Goal: Book appointment/travel/reservation

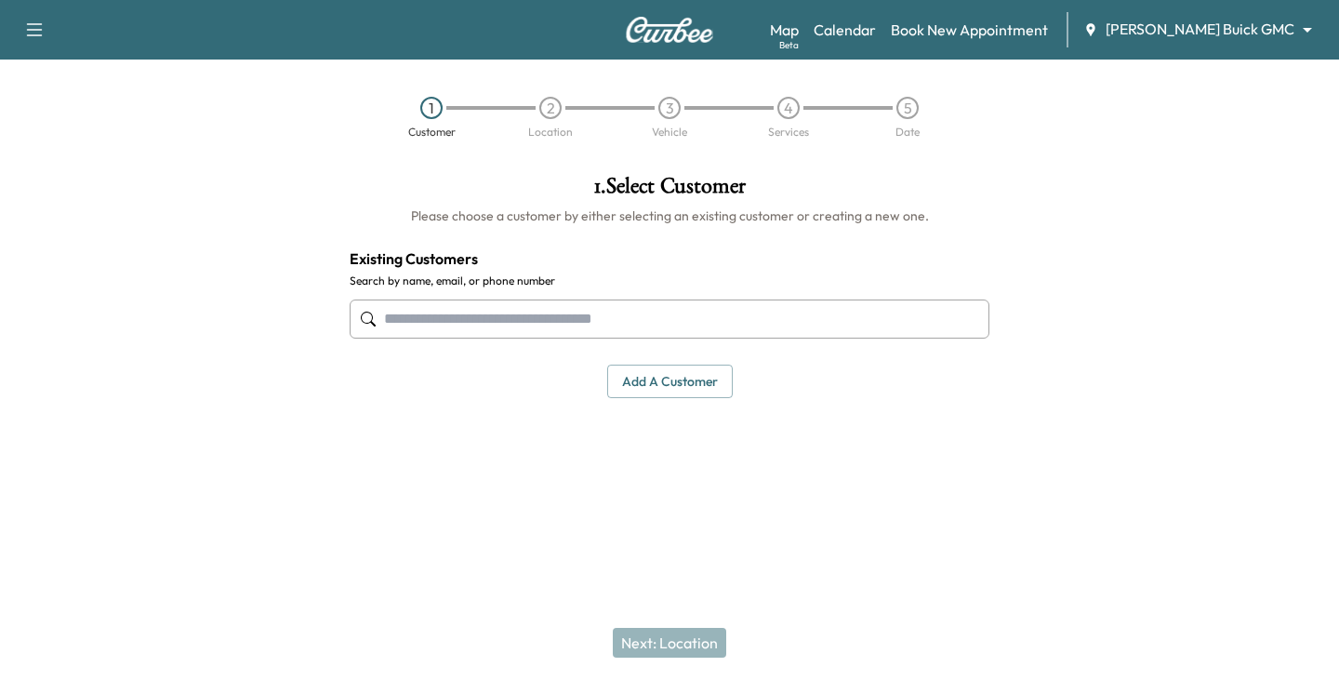
click at [1301, 22] on body "Support Log Out Map Beta Calendar Book New Appointment [PERSON_NAME] Buick GMC …" at bounding box center [669, 340] width 1339 height 680
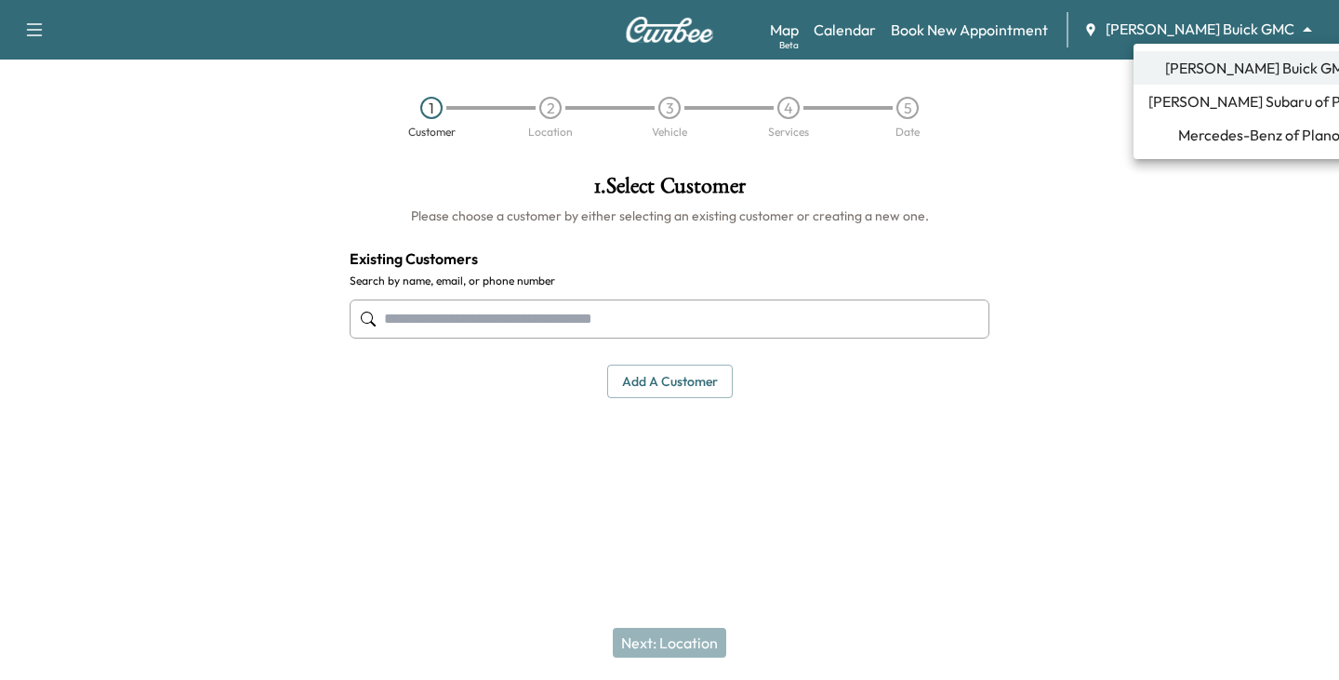
click at [1259, 103] on span "[PERSON_NAME] Subaru of Plano" at bounding box center [1259, 101] width 221 height 22
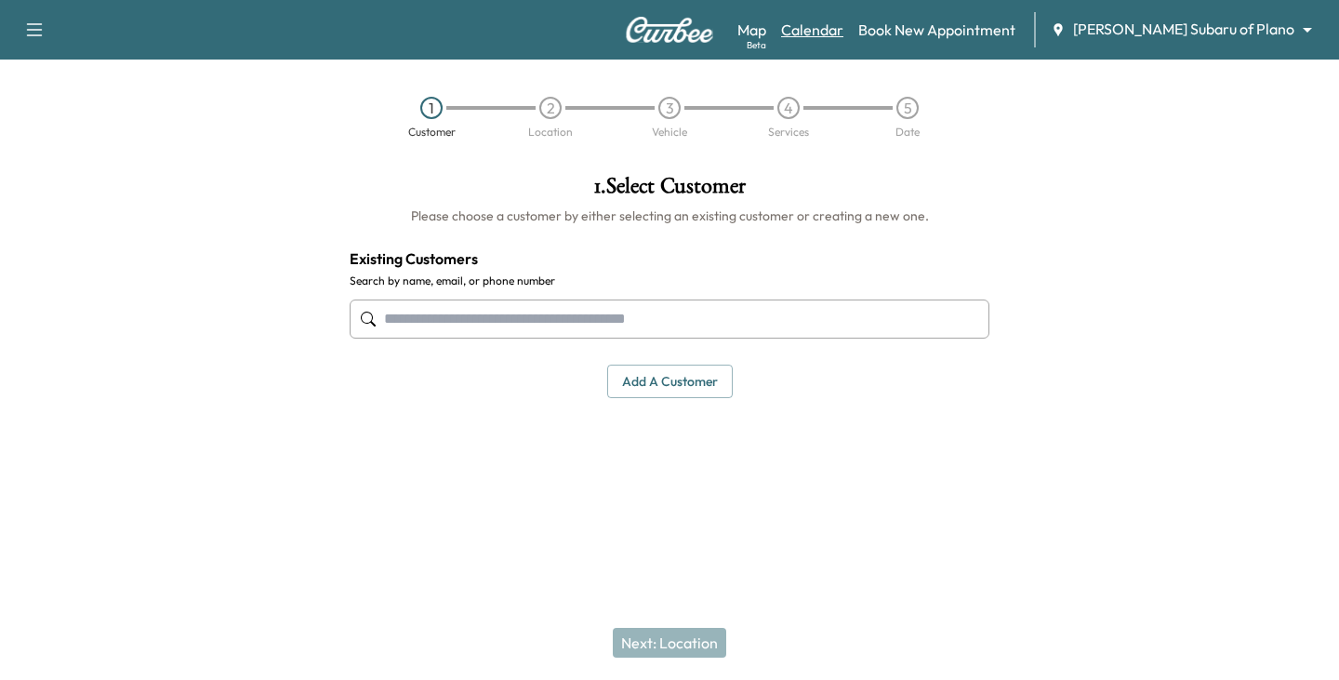
click at [844, 26] on link "Calendar" at bounding box center [812, 30] width 62 height 22
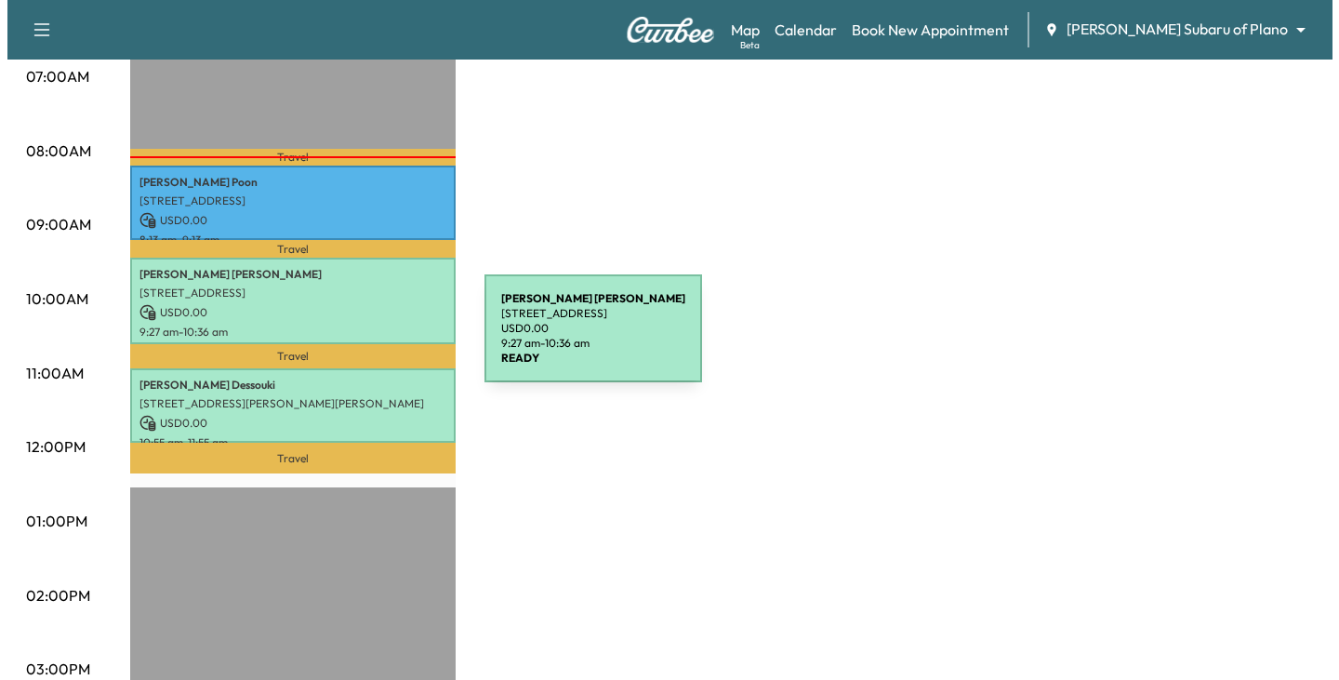
scroll to position [465, 0]
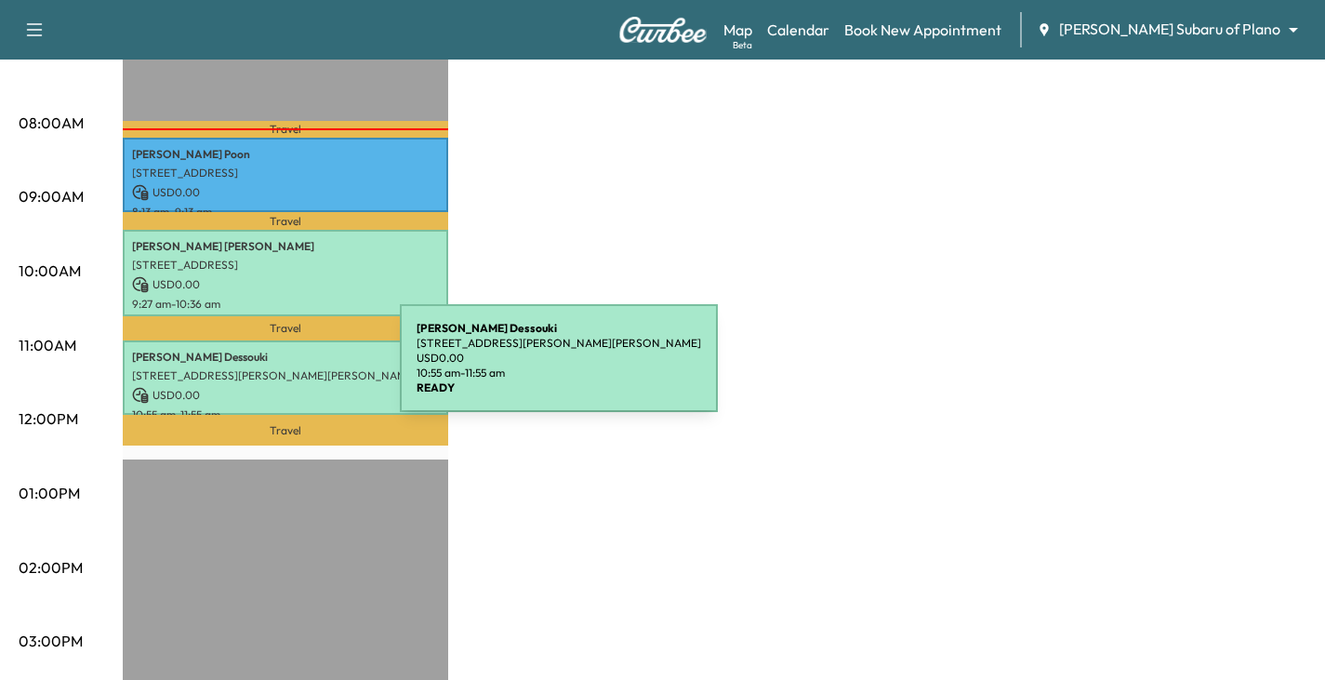
click at [260, 369] on p "[STREET_ADDRESS][PERSON_NAME][PERSON_NAME]" at bounding box center [285, 375] width 307 height 15
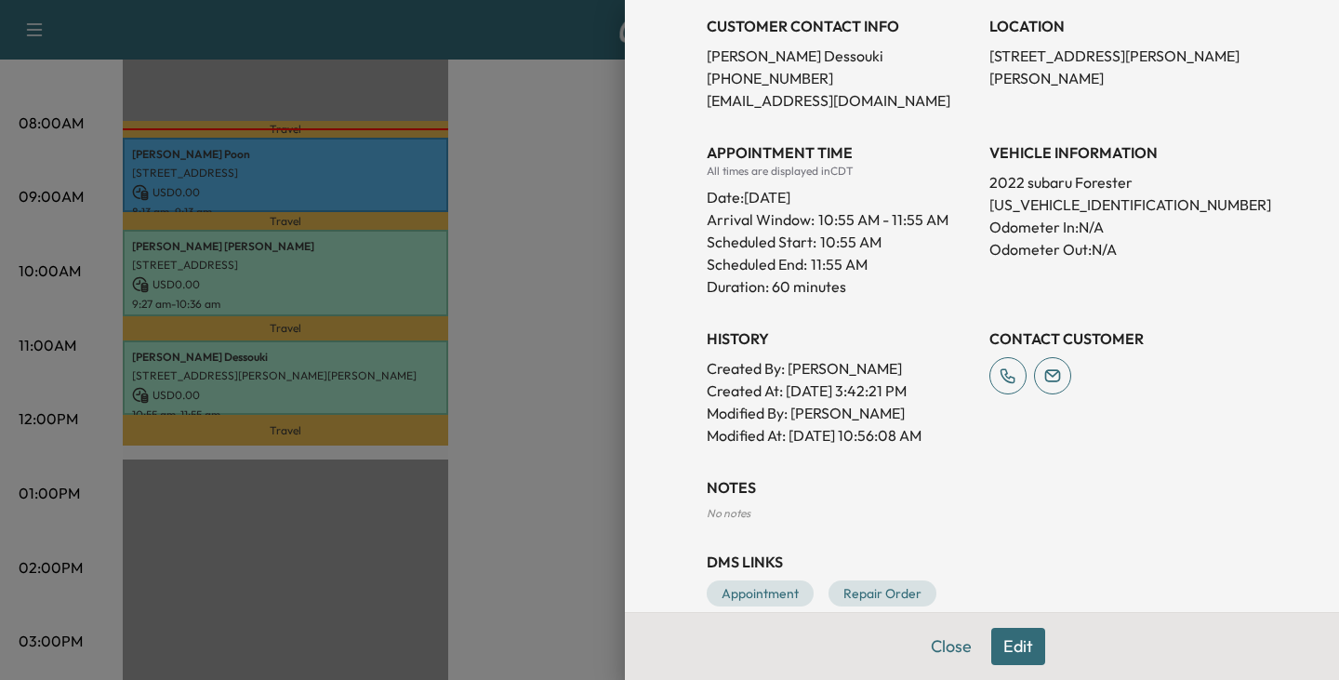
scroll to position [444, 0]
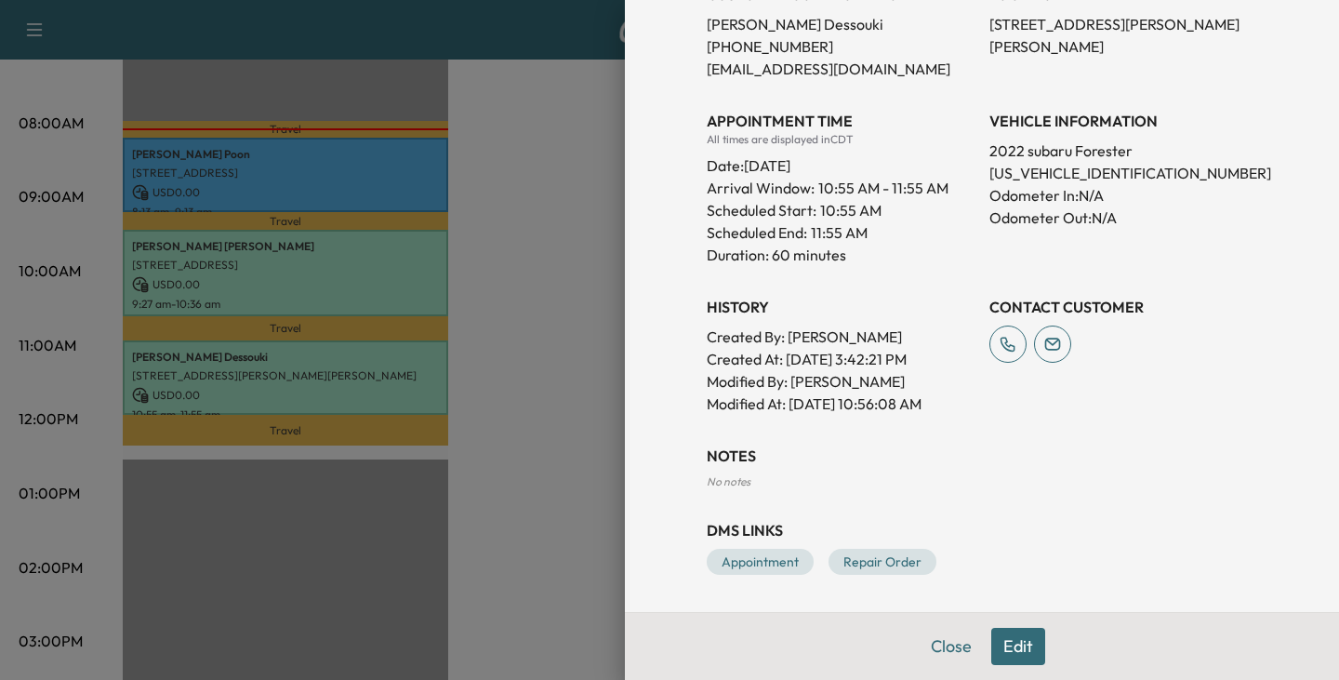
click at [1004, 645] on button "Edit" at bounding box center [1018, 646] width 54 height 37
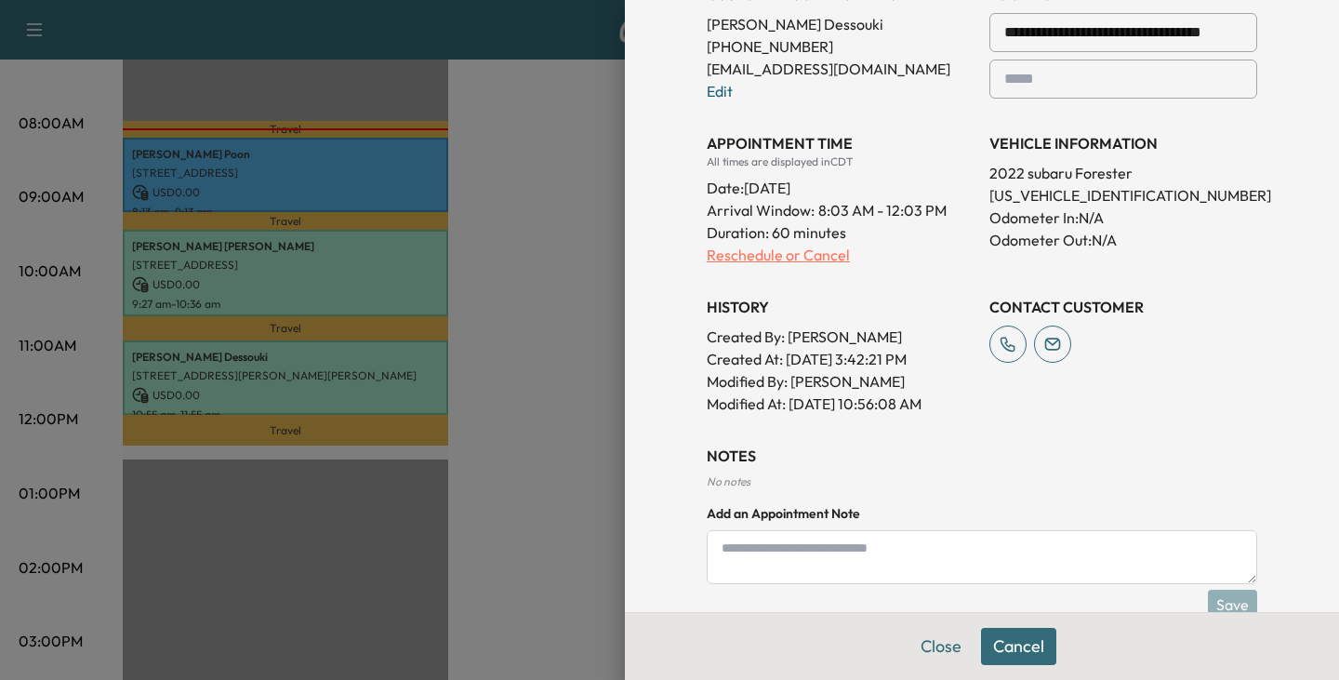
click at [712, 252] on p "Reschedule or Cancel" at bounding box center [841, 255] width 268 height 22
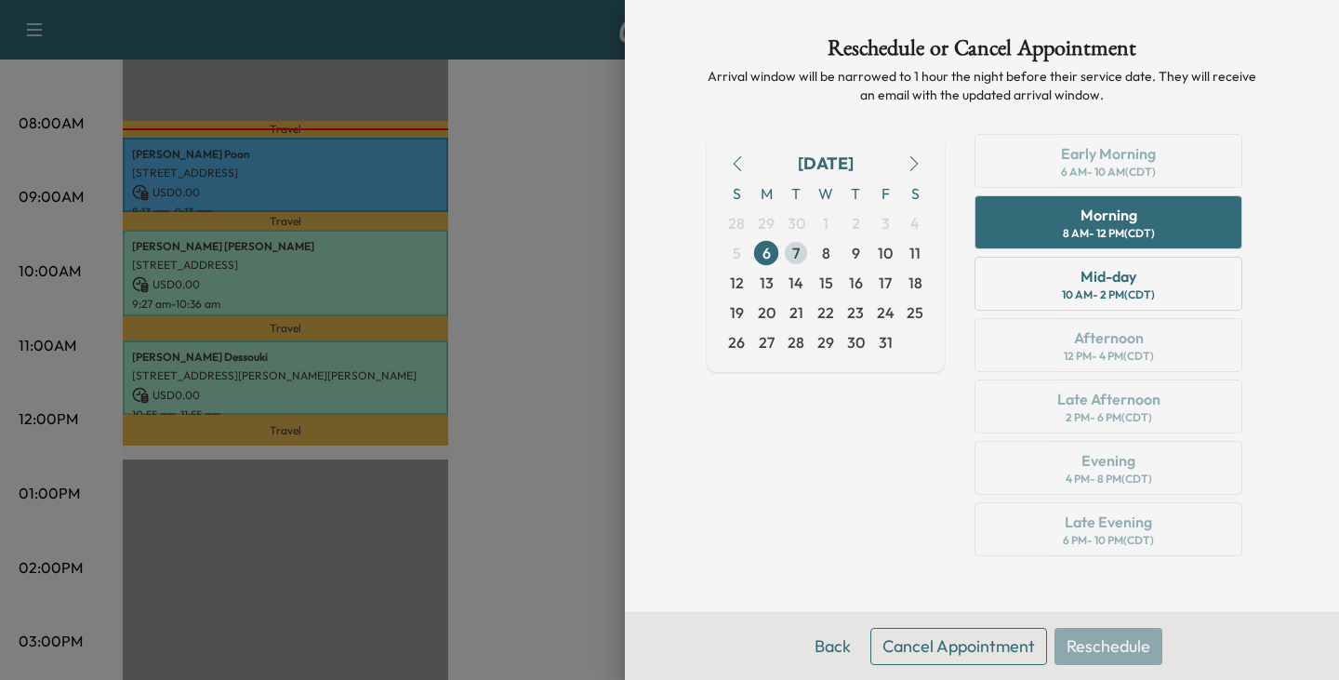
click at [798, 255] on span "7" at bounding box center [795, 253] width 7 height 22
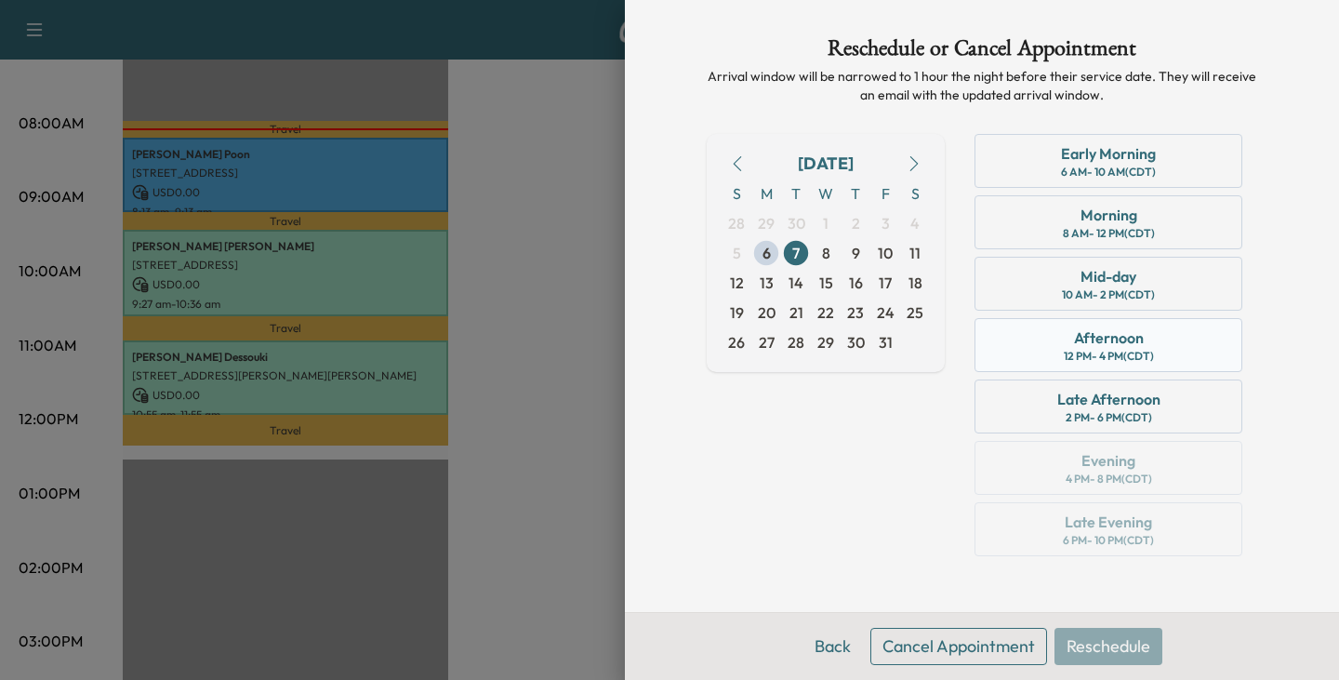
click at [1100, 338] on div "Afternoon" at bounding box center [1109, 337] width 70 height 22
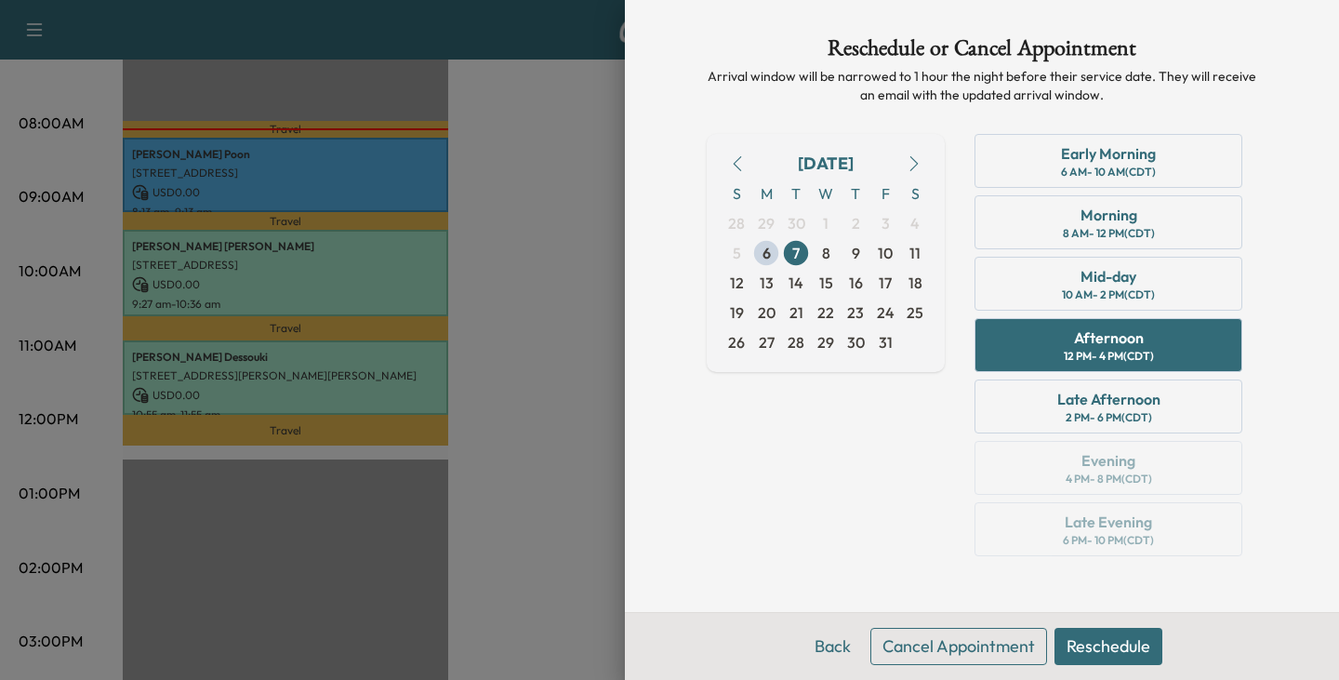
click at [1097, 656] on button "Reschedule" at bounding box center [1109, 646] width 108 height 37
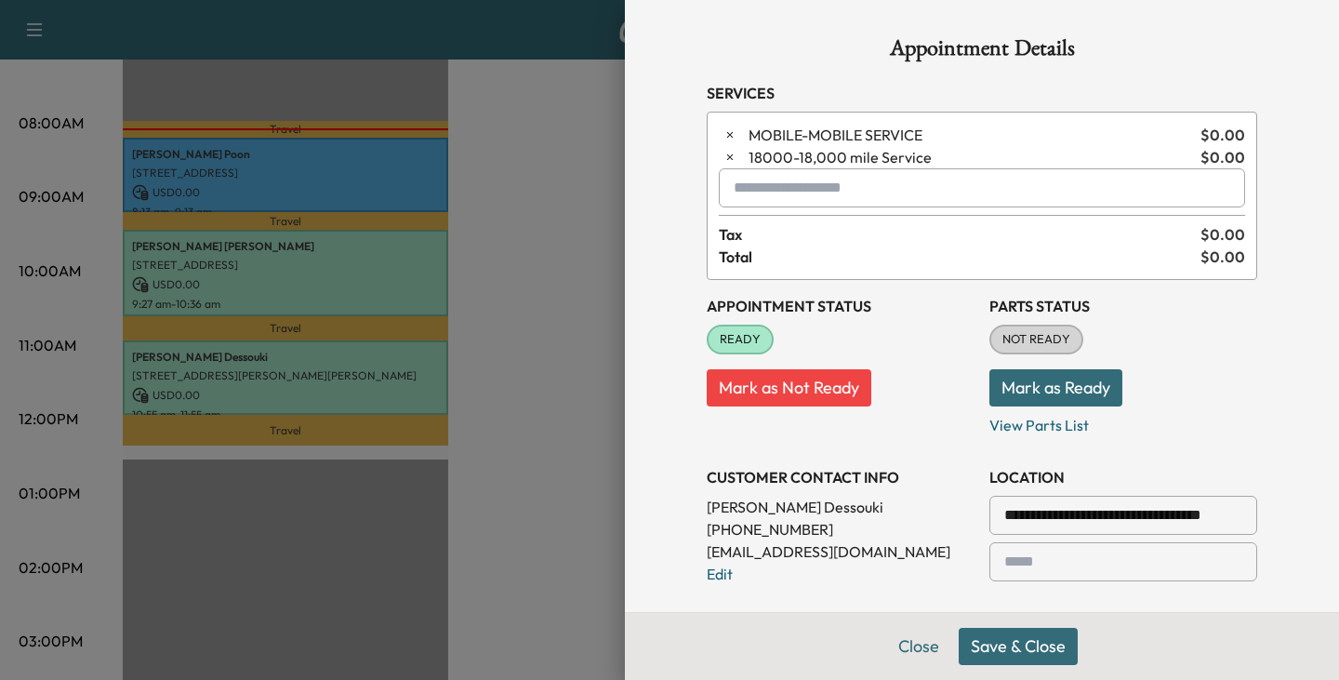
click at [1007, 653] on button "Save & Close" at bounding box center [1018, 646] width 119 height 37
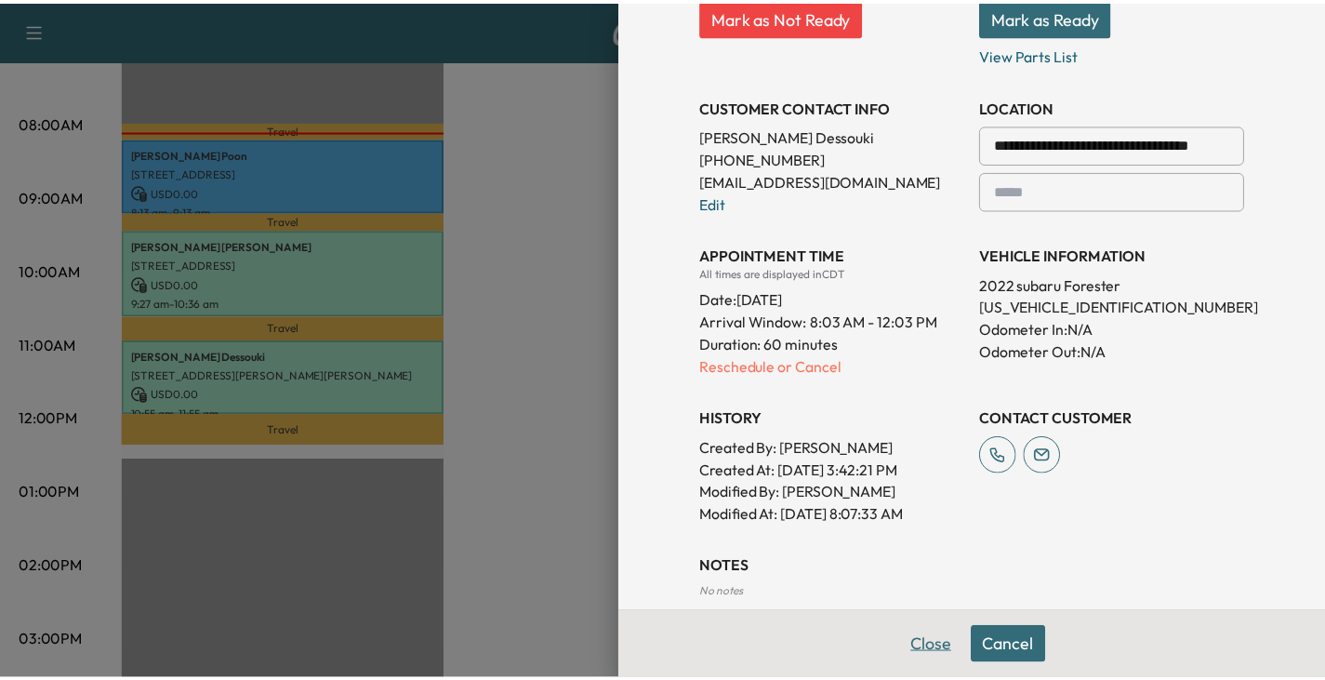
scroll to position [465, 0]
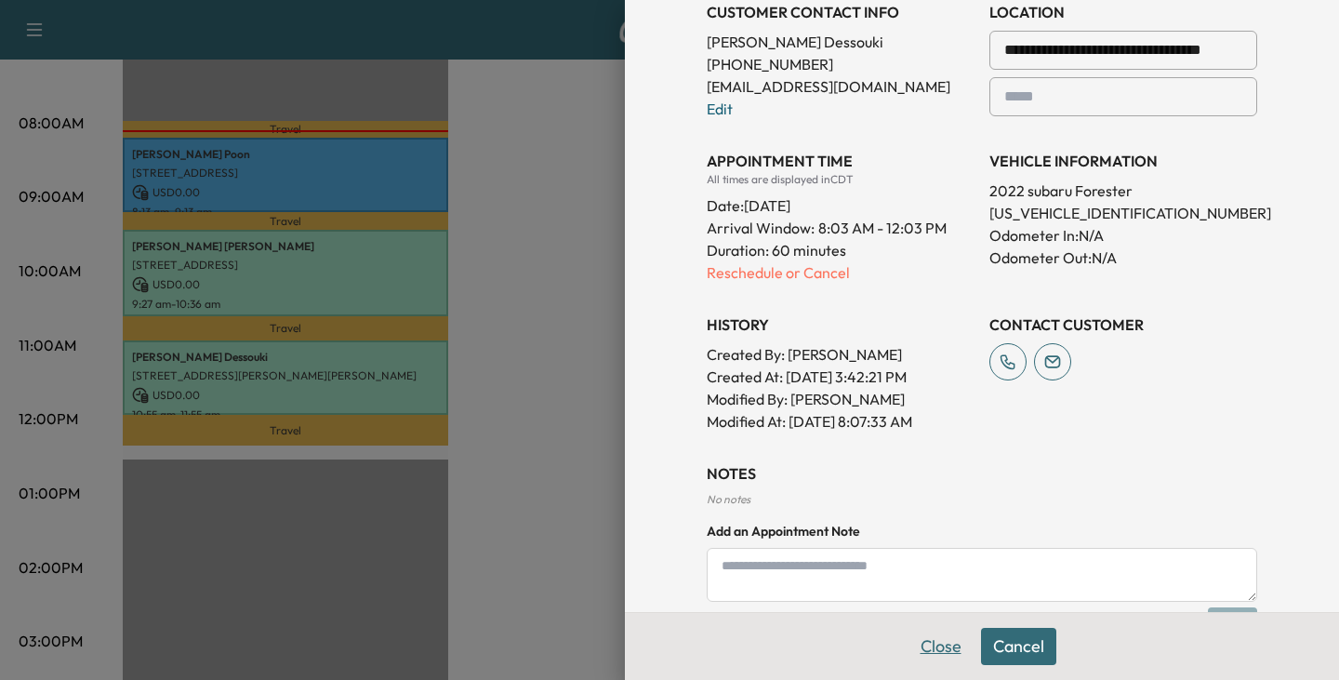
click at [925, 644] on button "Close" at bounding box center [941, 646] width 65 height 37
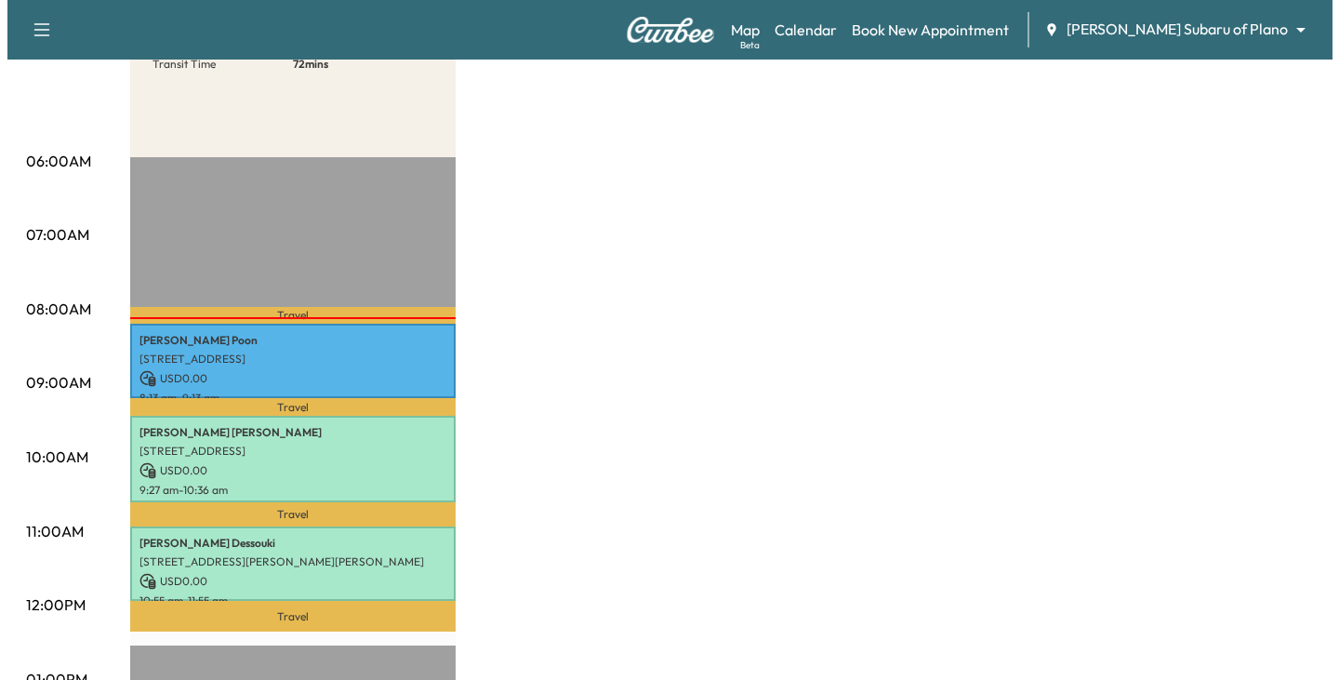
scroll to position [372, 0]
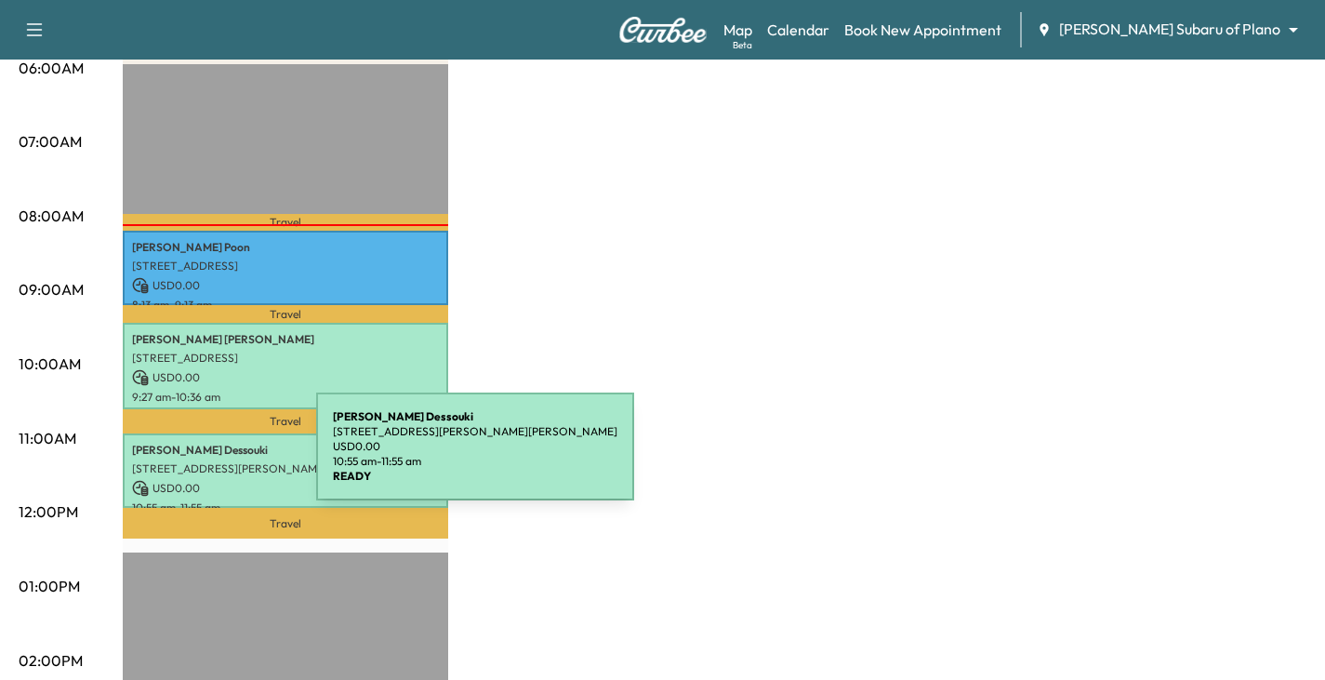
click at [177, 461] on p "[STREET_ADDRESS][PERSON_NAME][PERSON_NAME]" at bounding box center [285, 468] width 307 height 15
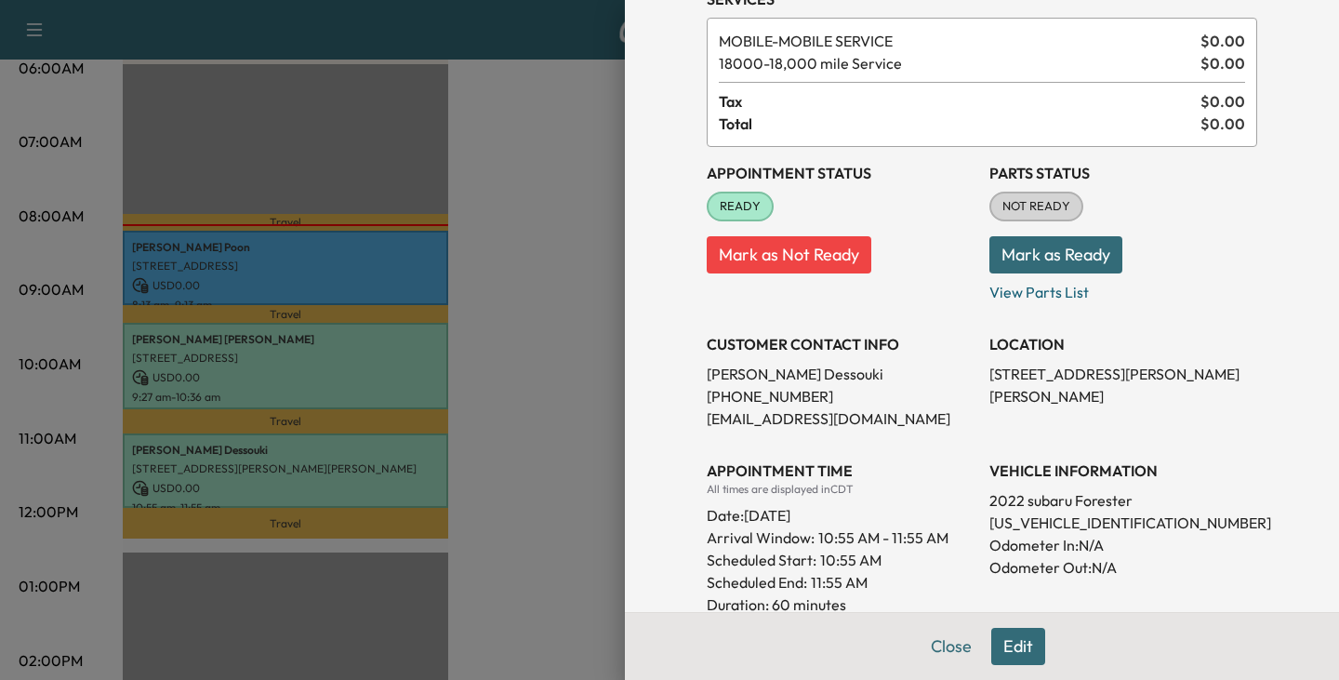
scroll to position [93, 0]
click at [560, 378] on div at bounding box center [669, 340] width 1339 height 680
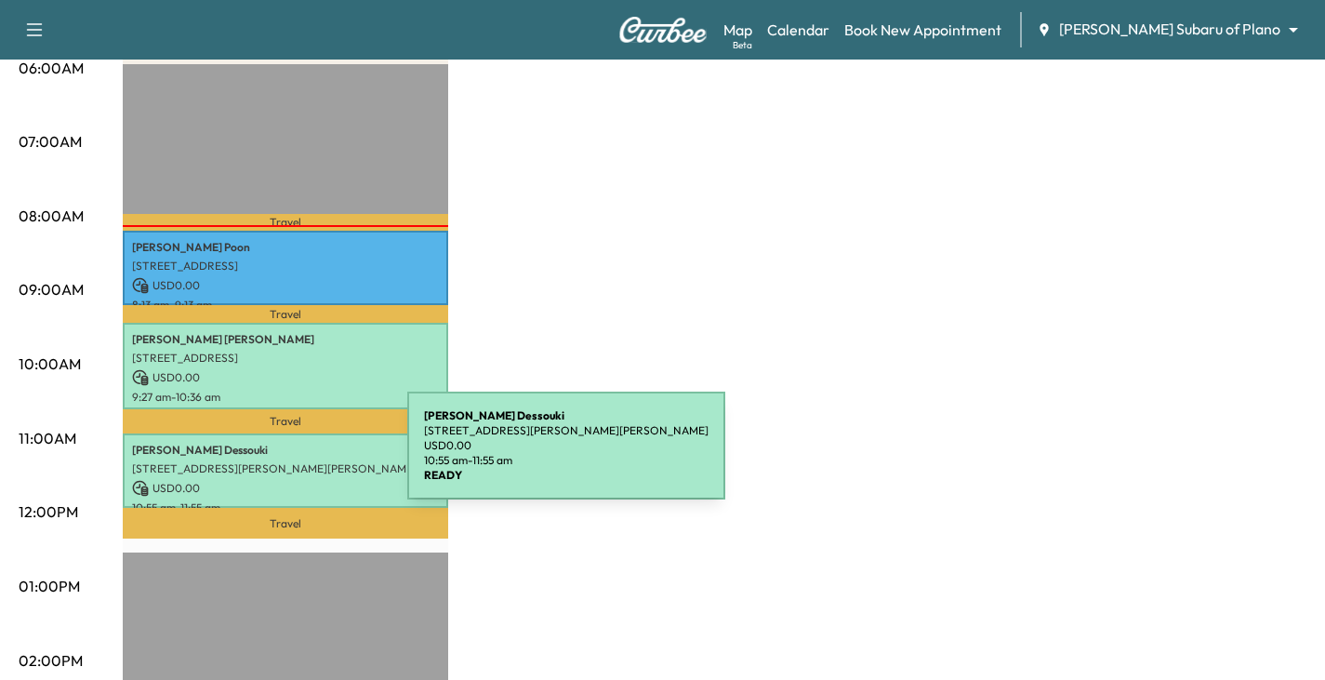
click at [268, 461] on p "[STREET_ADDRESS][PERSON_NAME][PERSON_NAME]" at bounding box center [285, 468] width 307 height 15
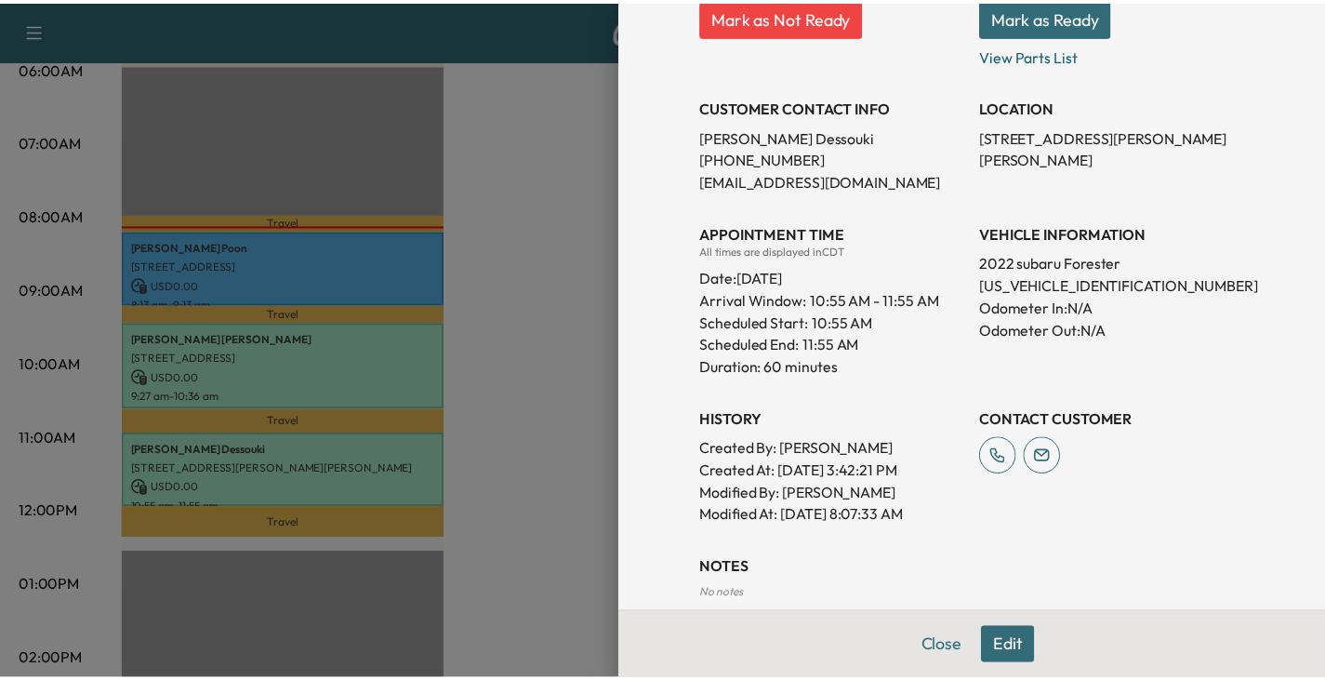
scroll to position [351, 0]
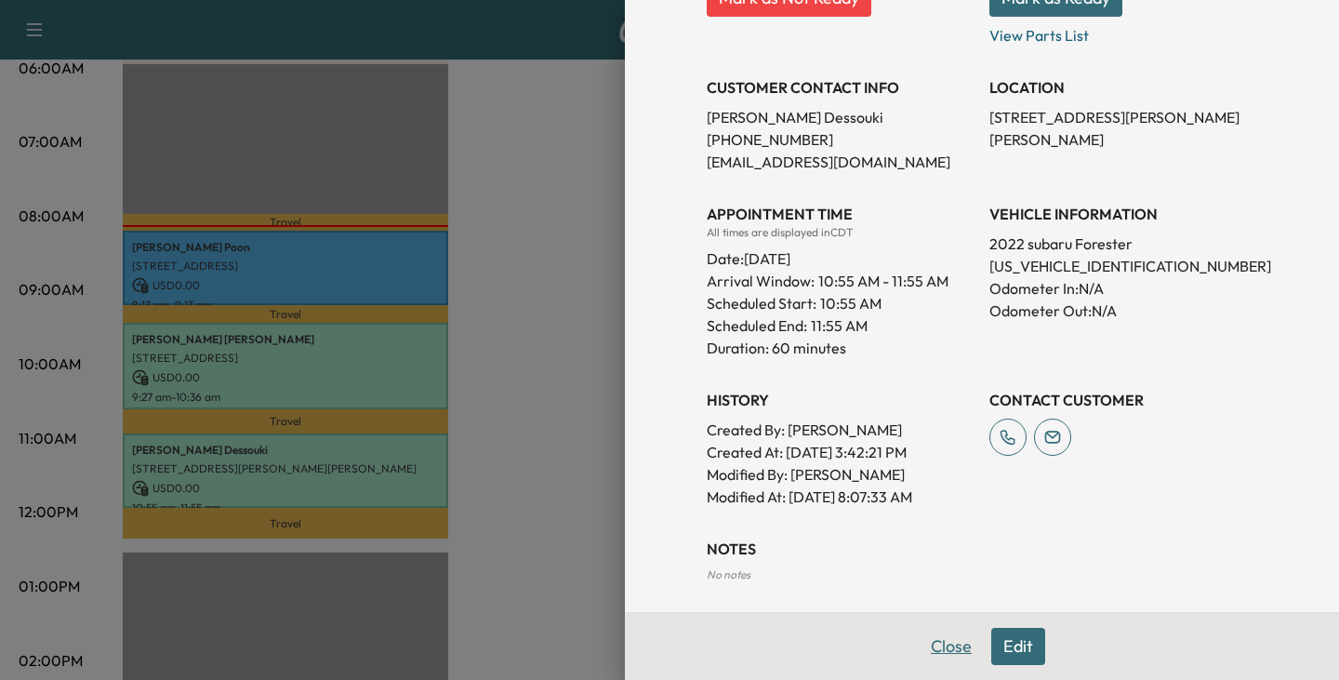
click at [940, 646] on button "Close" at bounding box center [951, 646] width 65 height 37
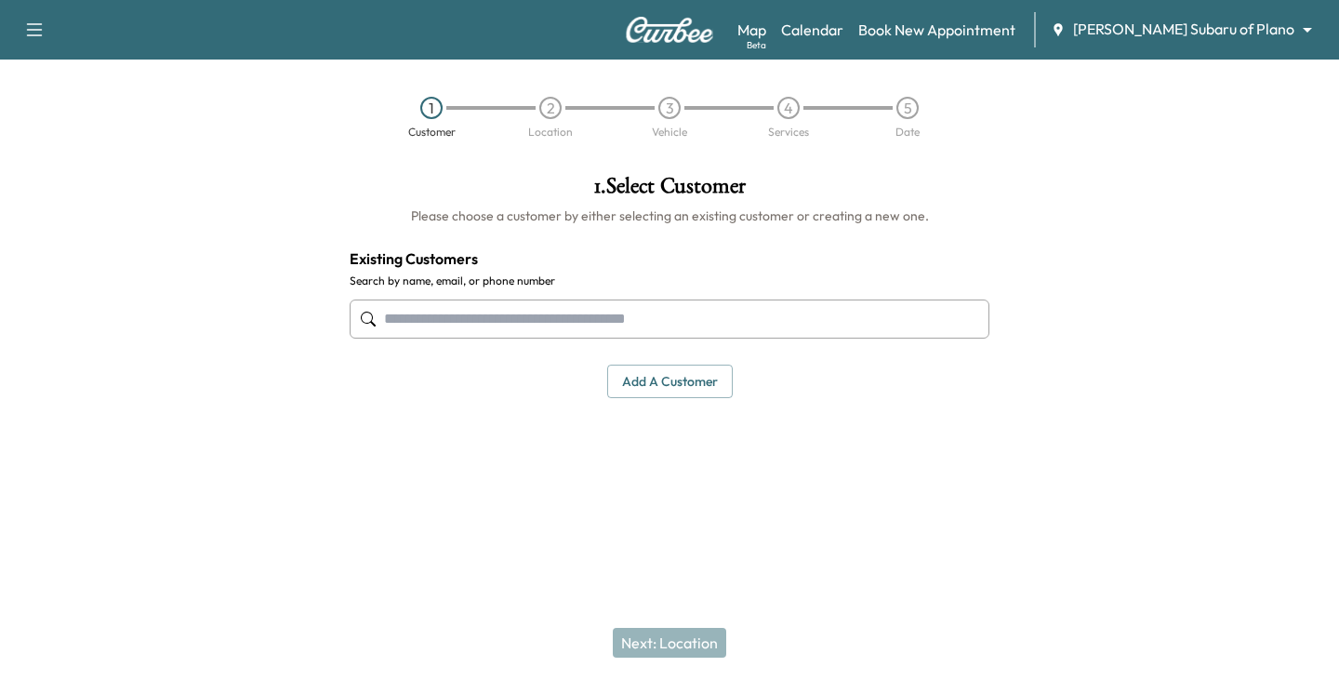
click at [1290, 33] on body "Support Log Out Map Beta Calendar Book New Appointment Ewing Subaru of Plano **…" at bounding box center [669, 340] width 1339 height 680
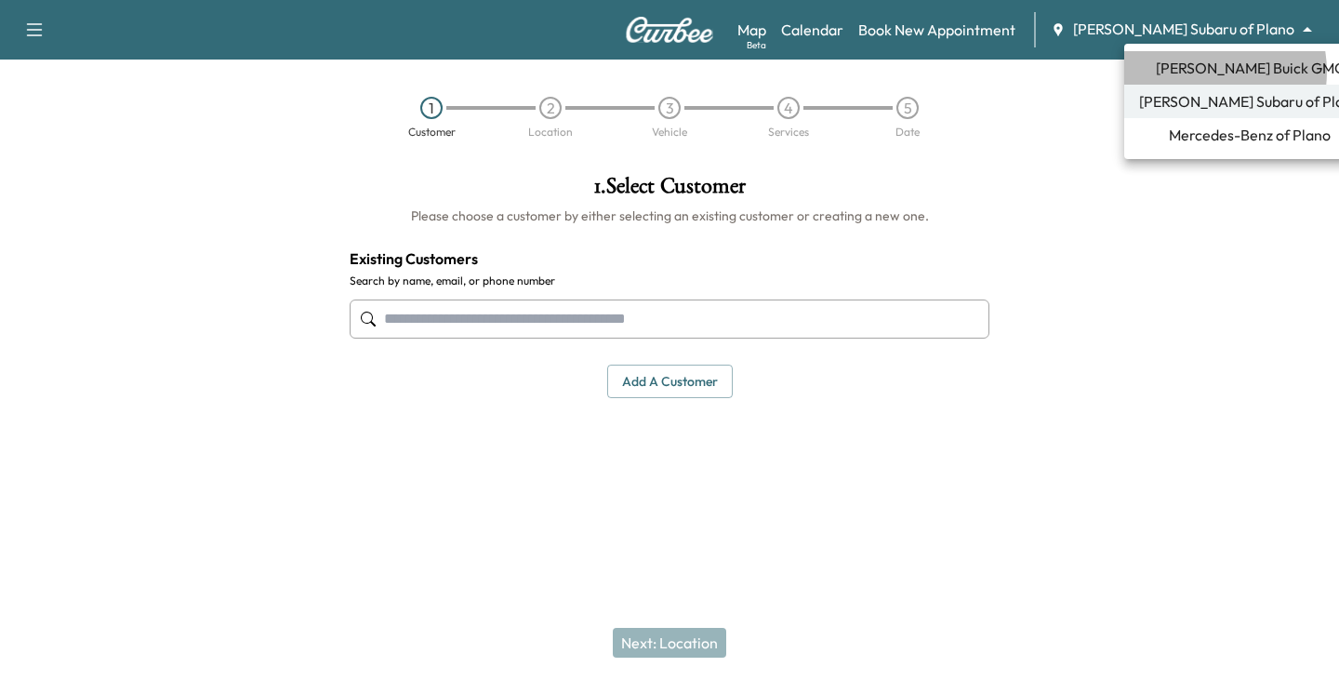
click at [1198, 72] on span "[PERSON_NAME] Buick GMC" at bounding box center [1250, 68] width 189 height 22
